Goal: Transaction & Acquisition: Purchase product/service

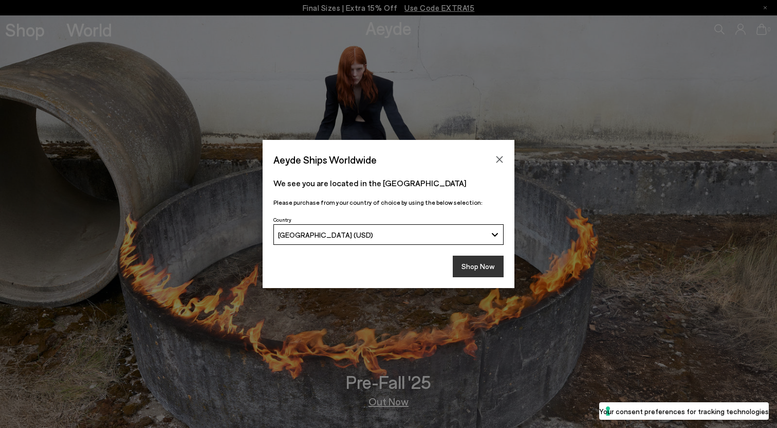
click at [486, 268] on button "Shop Now" at bounding box center [478, 267] width 51 height 22
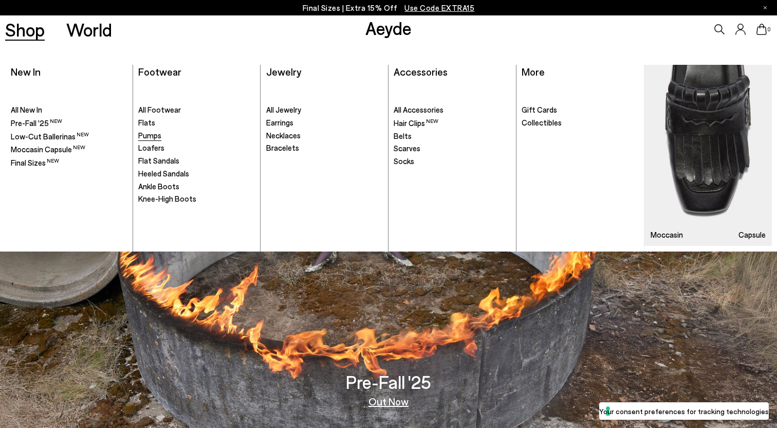
click at [152, 134] on span "Pumps" at bounding box center [149, 135] width 23 height 9
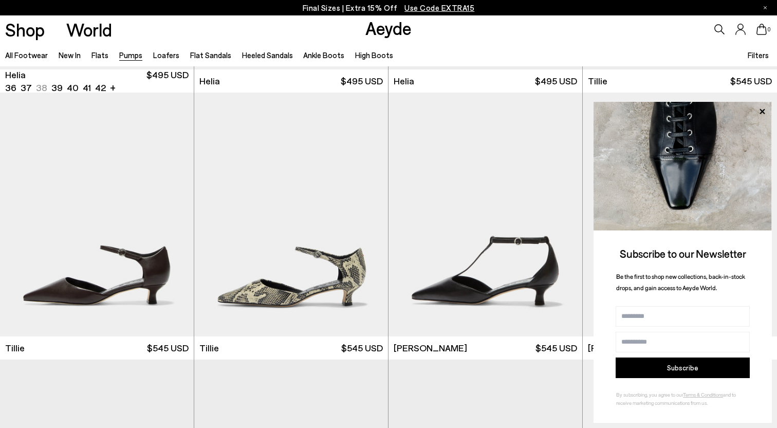
scroll to position [779, 0]
